Goal: Complete application form: Complete application form

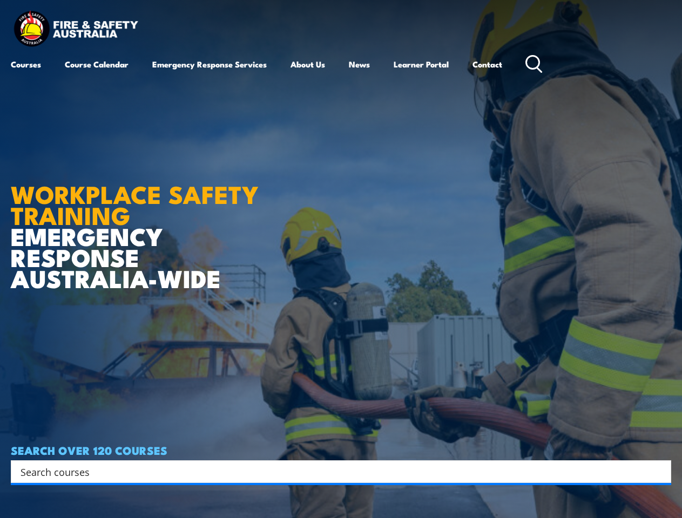
click at [341, 259] on article "WORKPLACE SAFETY TRAINING EMERGENCY RESPONSE [GEOGRAPHIC_DATA]-WIDE SEARCH OVER…" at bounding box center [341, 259] width 660 height 518
click at [334, 472] on input "Search input" at bounding box center [334, 472] width 627 height 16
click at [660, 472] on icon "Search magnifier button" at bounding box center [660, 471] width 12 height 15
click at [341, 259] on article "WORKPLACE SAFETY TRAINING EMERGENCY RESPONSE [GEOGRAPHIC_DATA]-WIDE SEARCH OVER…" at bounding box center [341, 259] width 660 height 518
click at [334, 472] on input "Search input" at bounding box center [334, 472] width 627 height 16
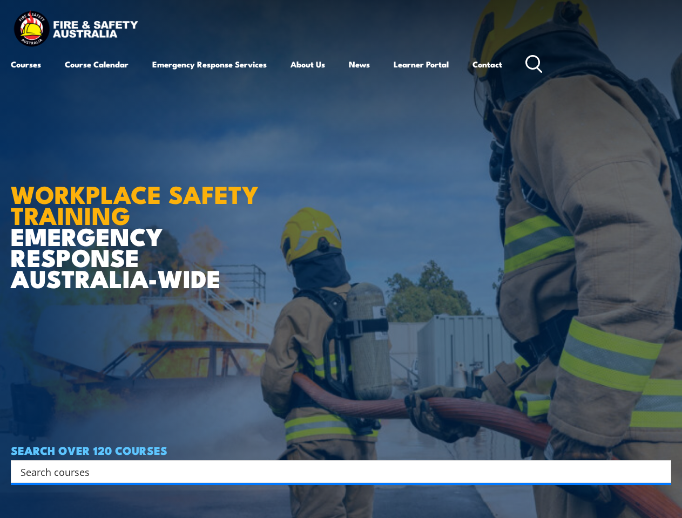
click at [660, 472] on icon "Search magnifier button" at bounding box center [660, 471] width 12 height 15
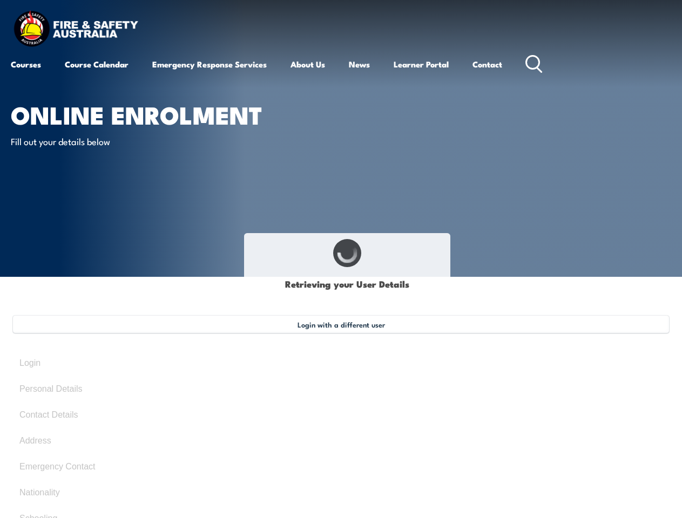
select select "Mr"
type input "Serhat"
type input "Steve"
type input "Katip"
type input "March 24, 1987"
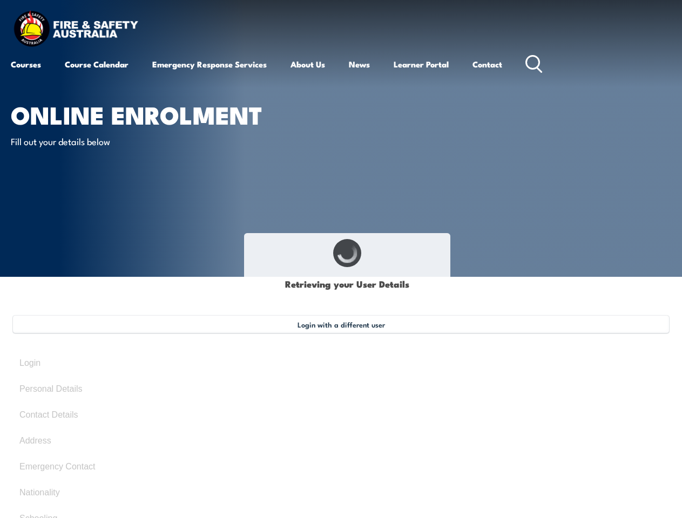
select select "M"
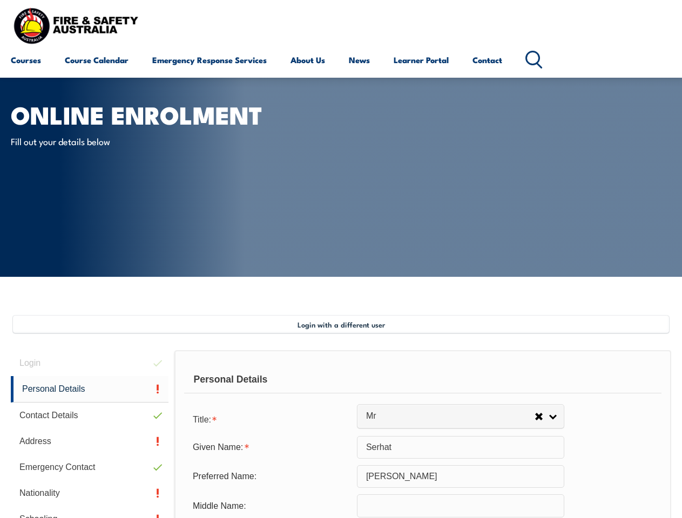
scroll to position [262, 0]
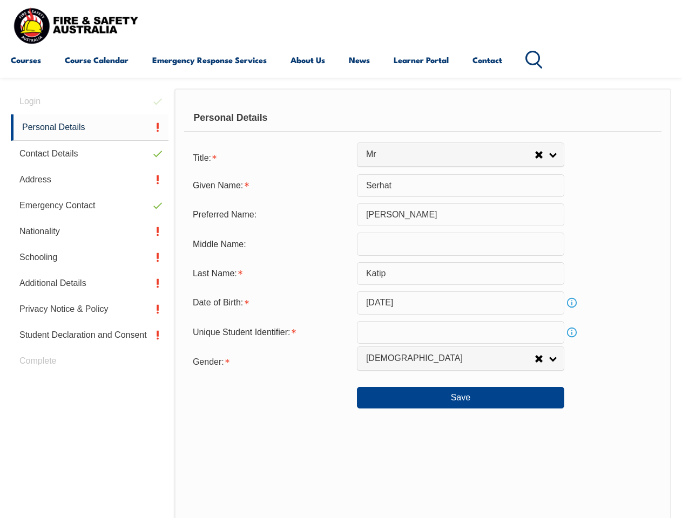
click at [341, 128] on div "Personal Details" at bounding box center [422, 118] width 477 height 27
click at [341, 303] on div "Date of Birth:" at bounding box center [270, 303] width 173 height 21
click at [90, 101] on div "Login Personal Details Contact Details Address Emergency Contact Nationality Sc…" at bounding box center [93, 369] width 164 height 561
click at [90, 127] on link "Personal Details" at bounding box center [90, 127] width 158 height 26
click at [90, 154] on link "Contact Details" at bounding box center [90, 154] width 158 height 26
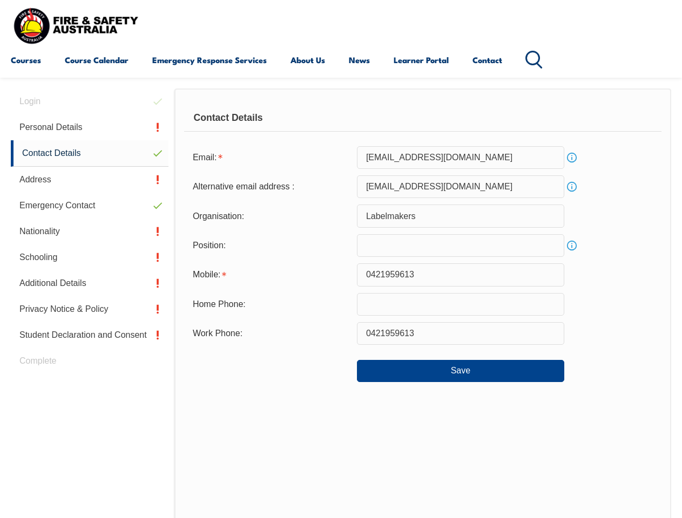
click at [90, 180] on link "Address" at bounding box center [90, 180] width 158 height 26
